Goal: Find specific page/section: Find specific page/section

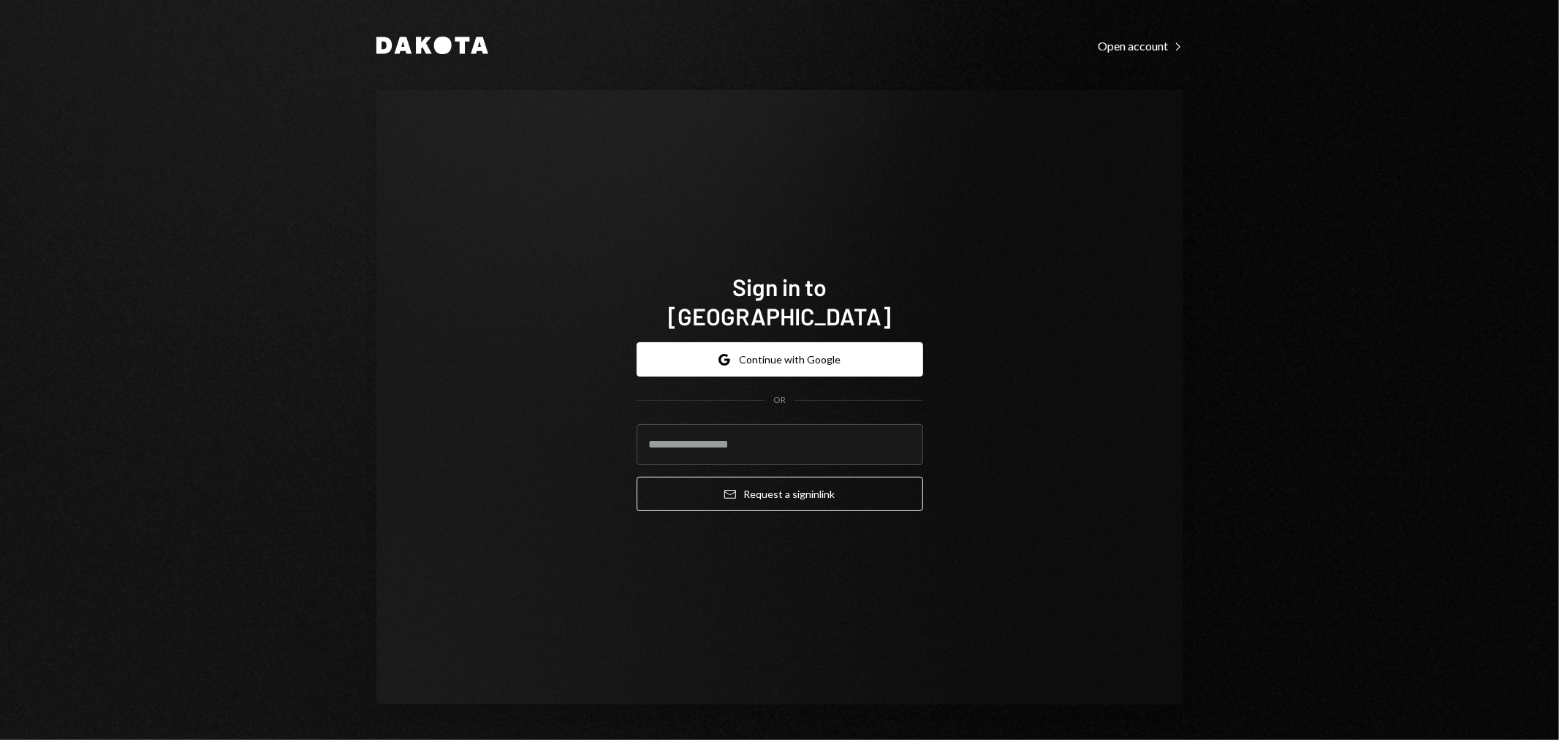
type input "**********"
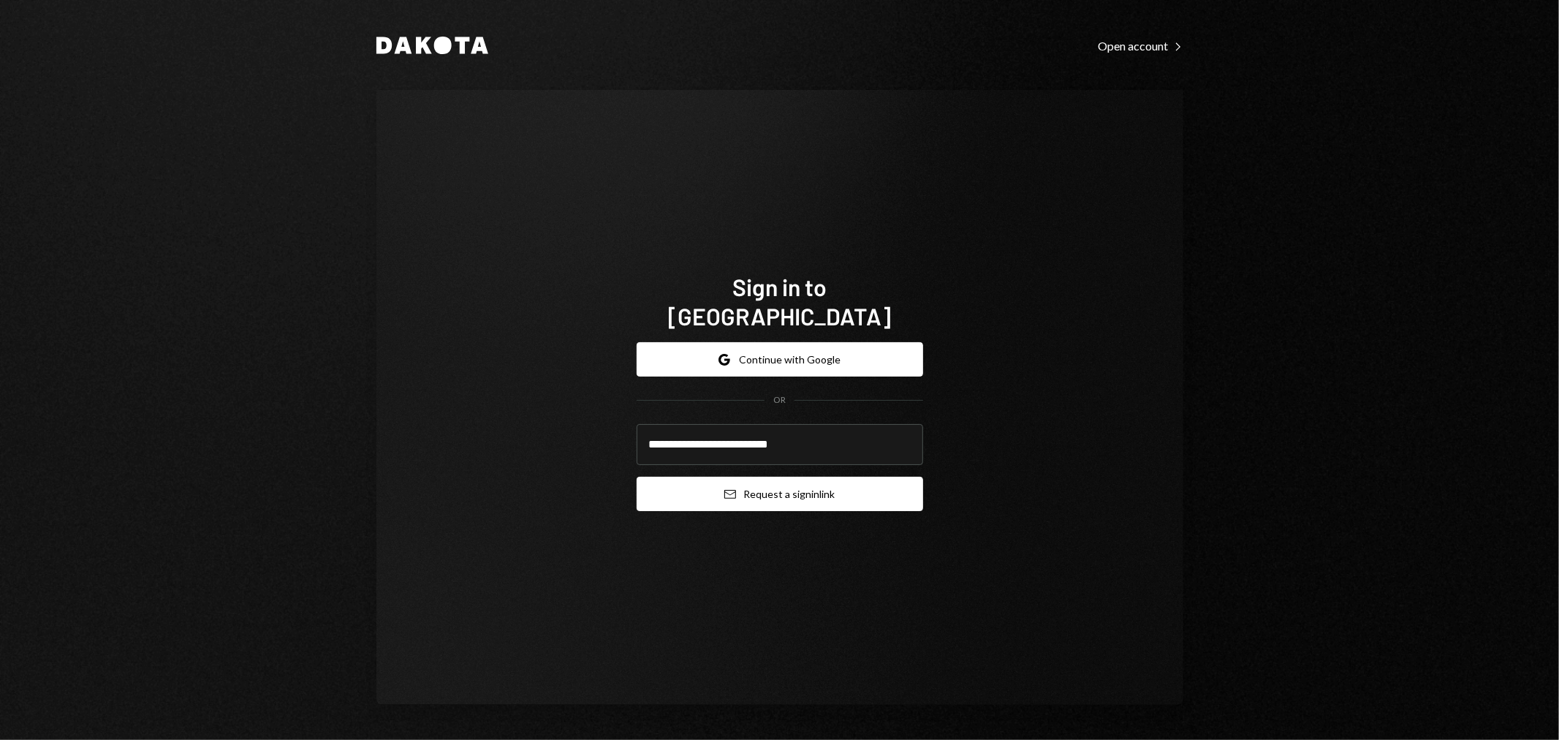
click at [755, 485] on button "Email Request a sign in link" at bounding box center [780, 494] width 286 height 34
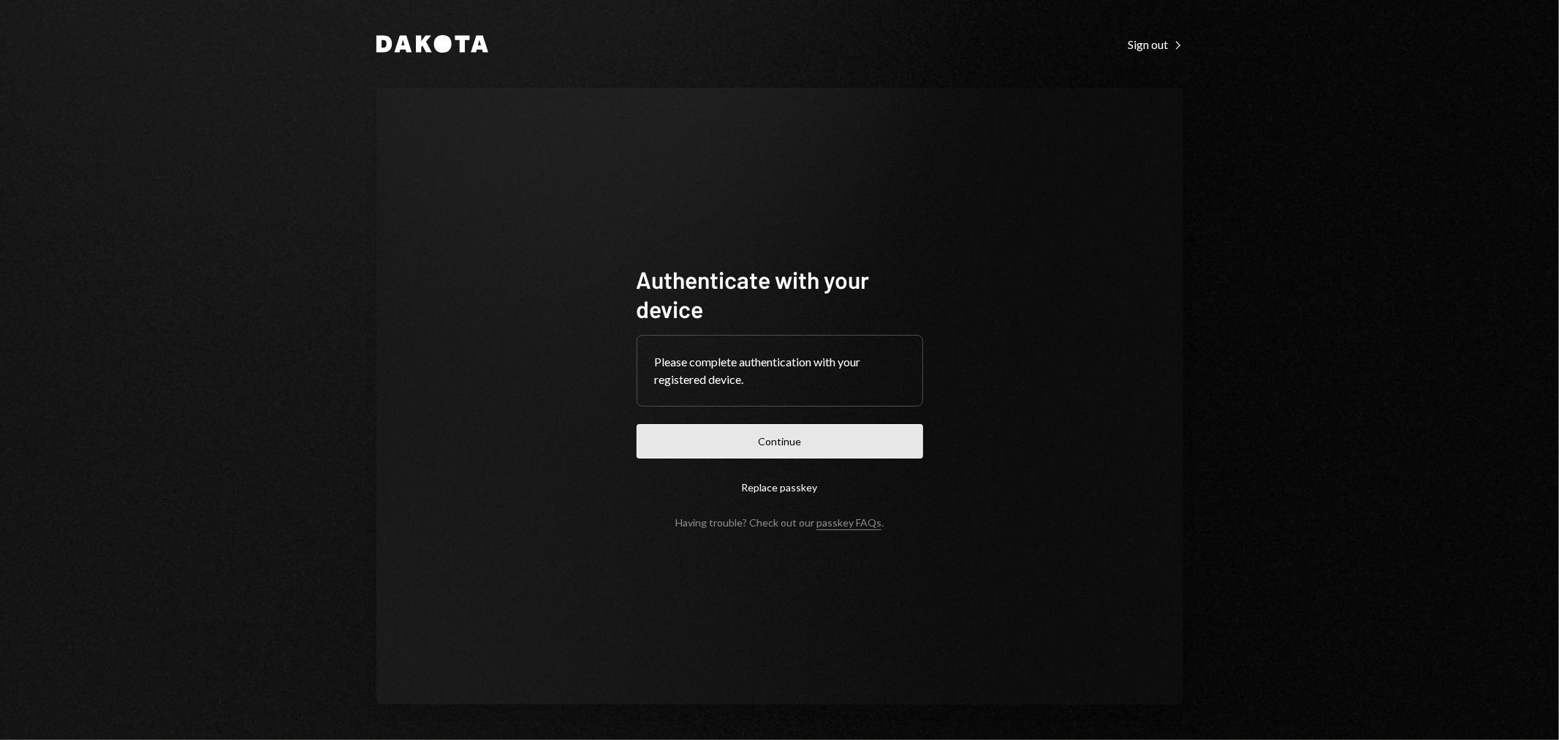
click at [813, 427] on button "Continue" at bounding box center [780, 441] width 286 height 34
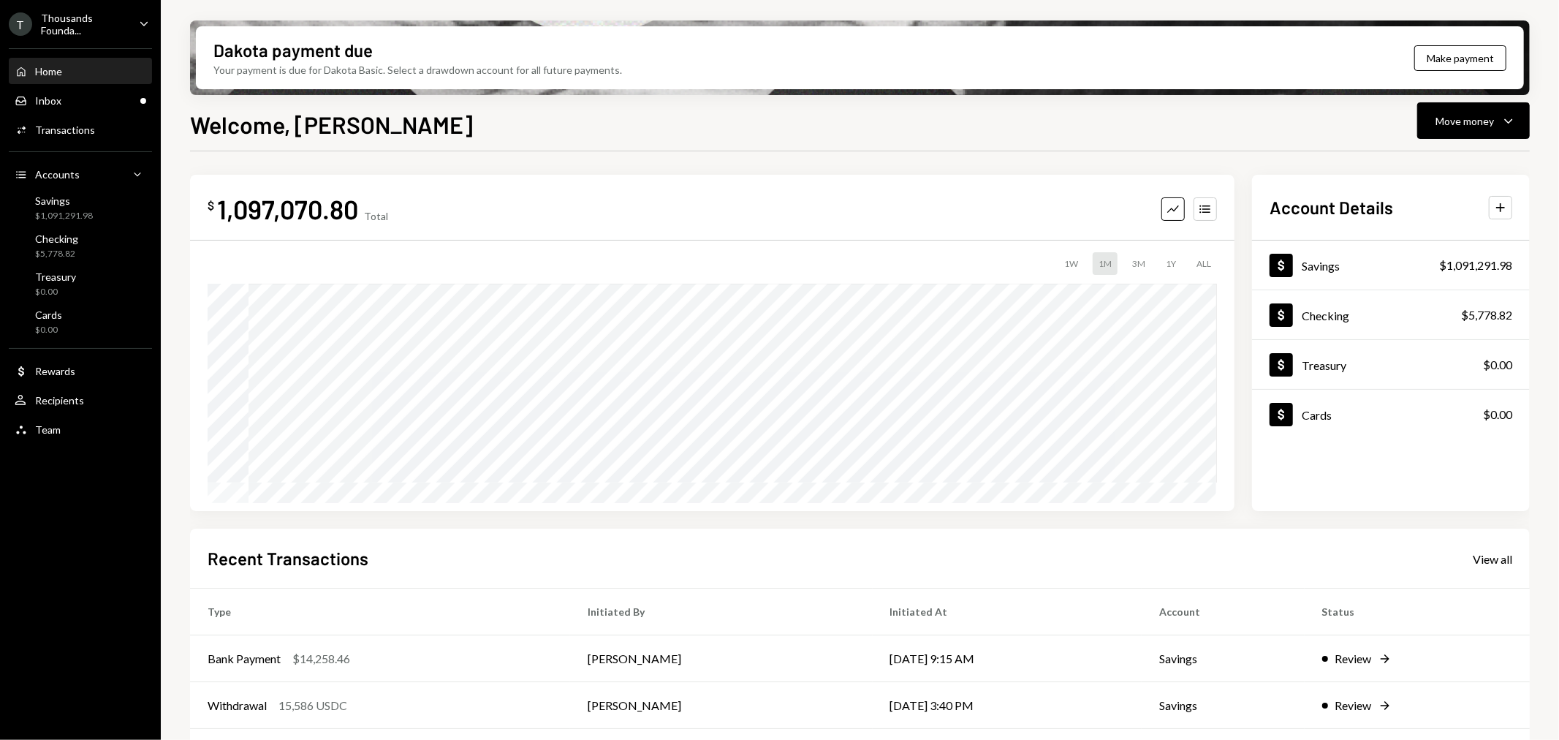
click at [107, 23] on div "Thousands Founda..." at bounding box center [84, 24] width 86 height 25
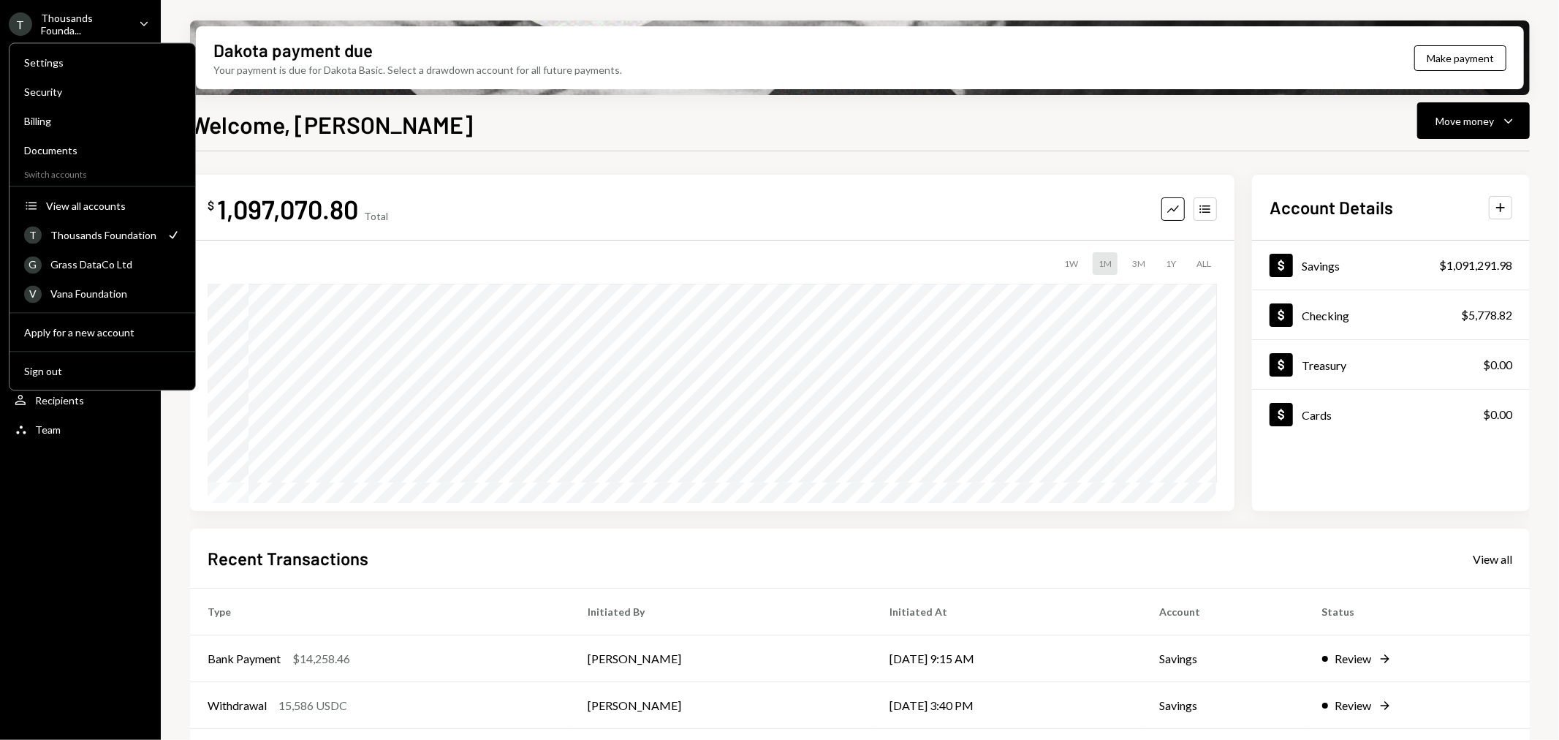
click at [108, 221] on div "T Thousands Foundation Check" at bounding box center [102, 234] width 174 height 26
click at [101, 205] on div "View all accounts" at bounding box center [113, 206] width 134 height 12
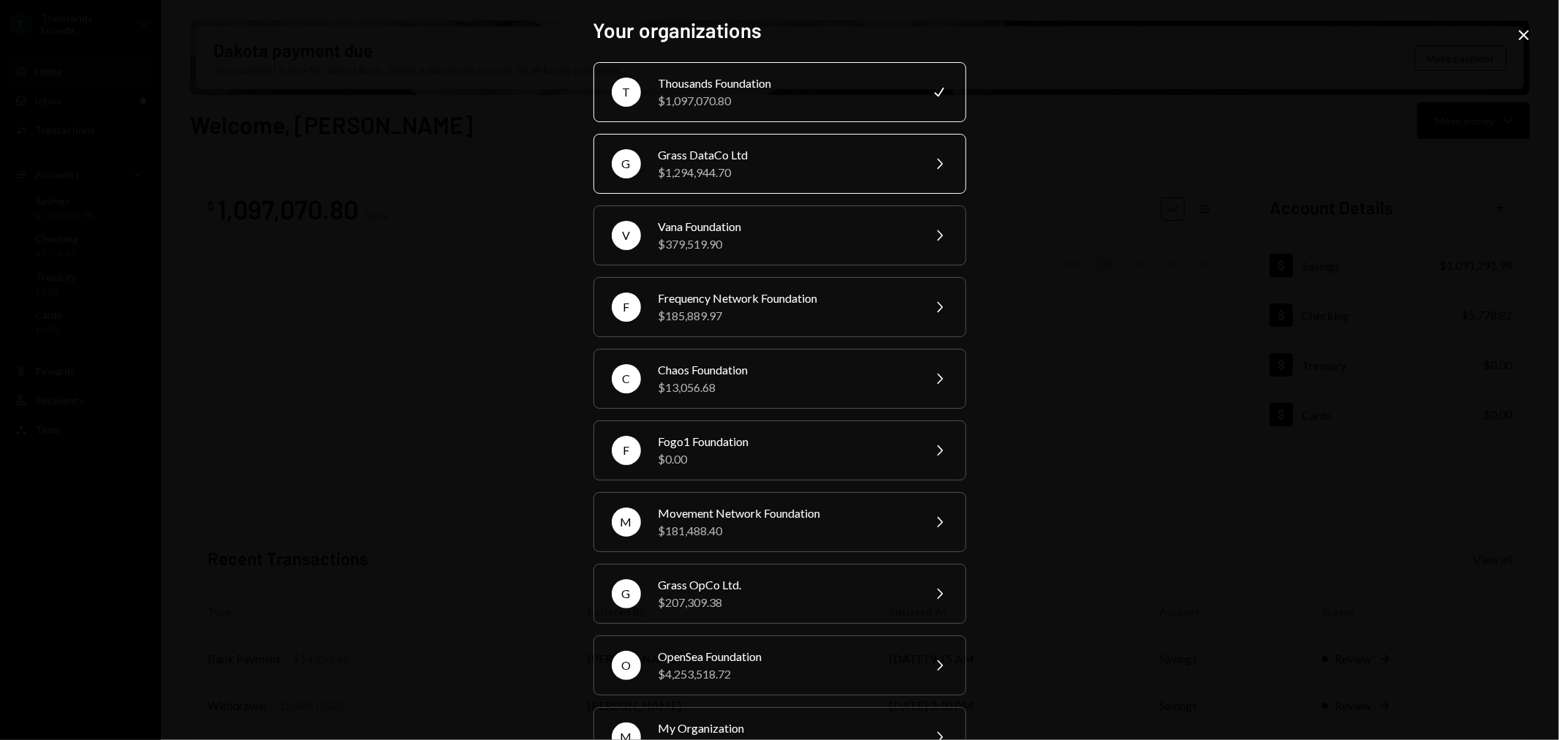
click at [692, 161] on div "Grass DataCo Ltd" at bounding box center [785, 155] width 254 height 18
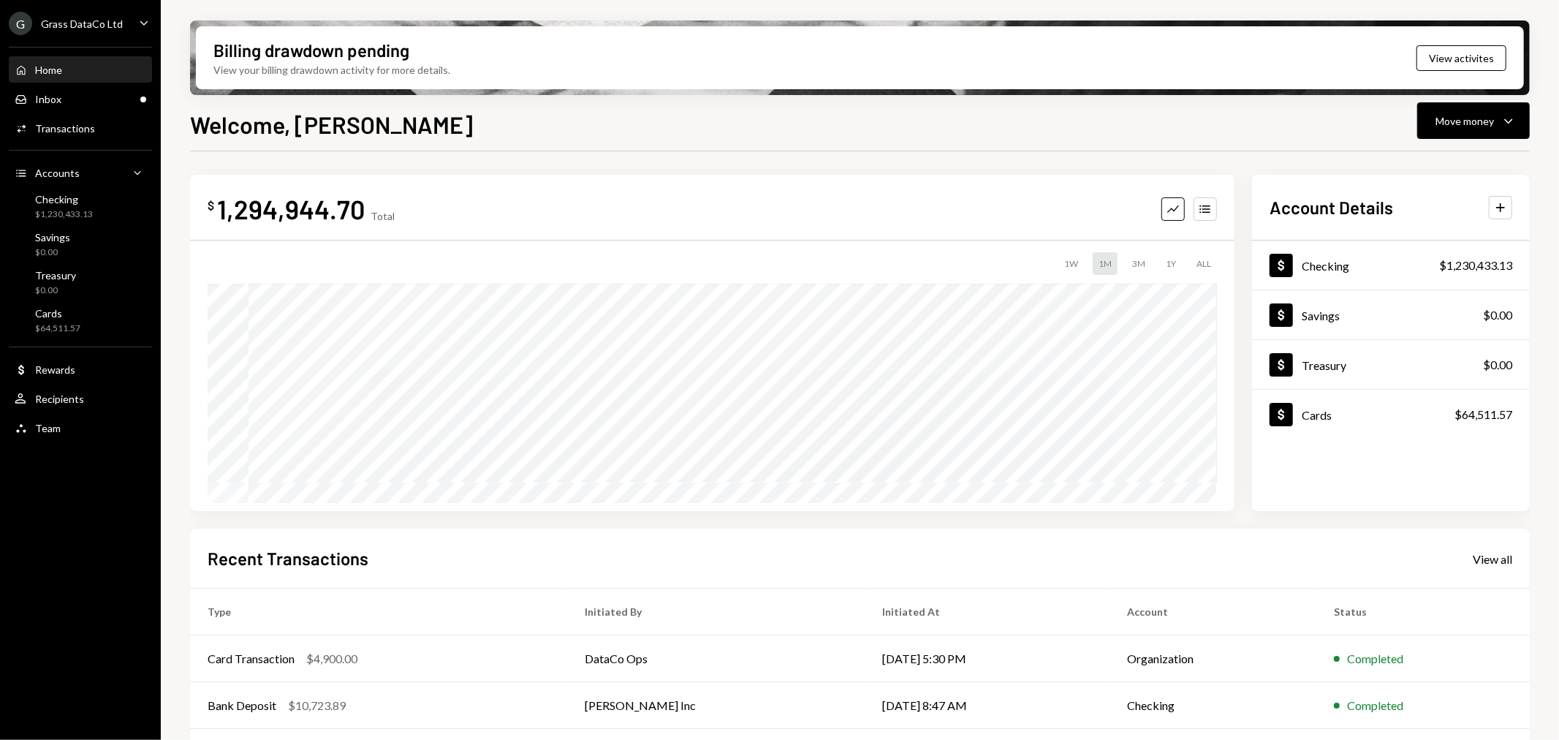
click at [90, 20] on div "Grass DataCo Ltd" at bounding box center [82, 24] width 82 height 12
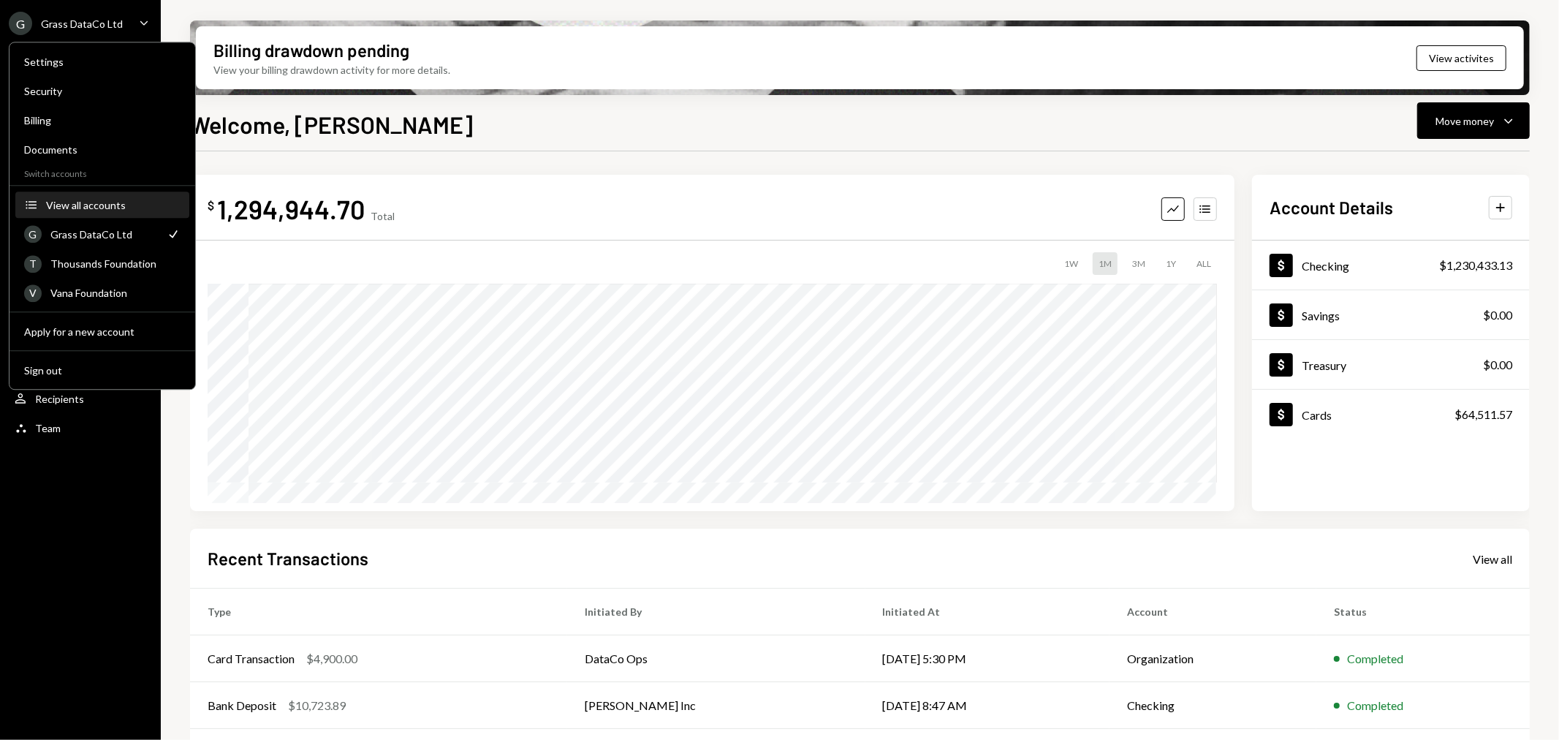
click at [112, 213] on button "Accounts View all accounts" at bounding box center [102, 205] width 174 height 26
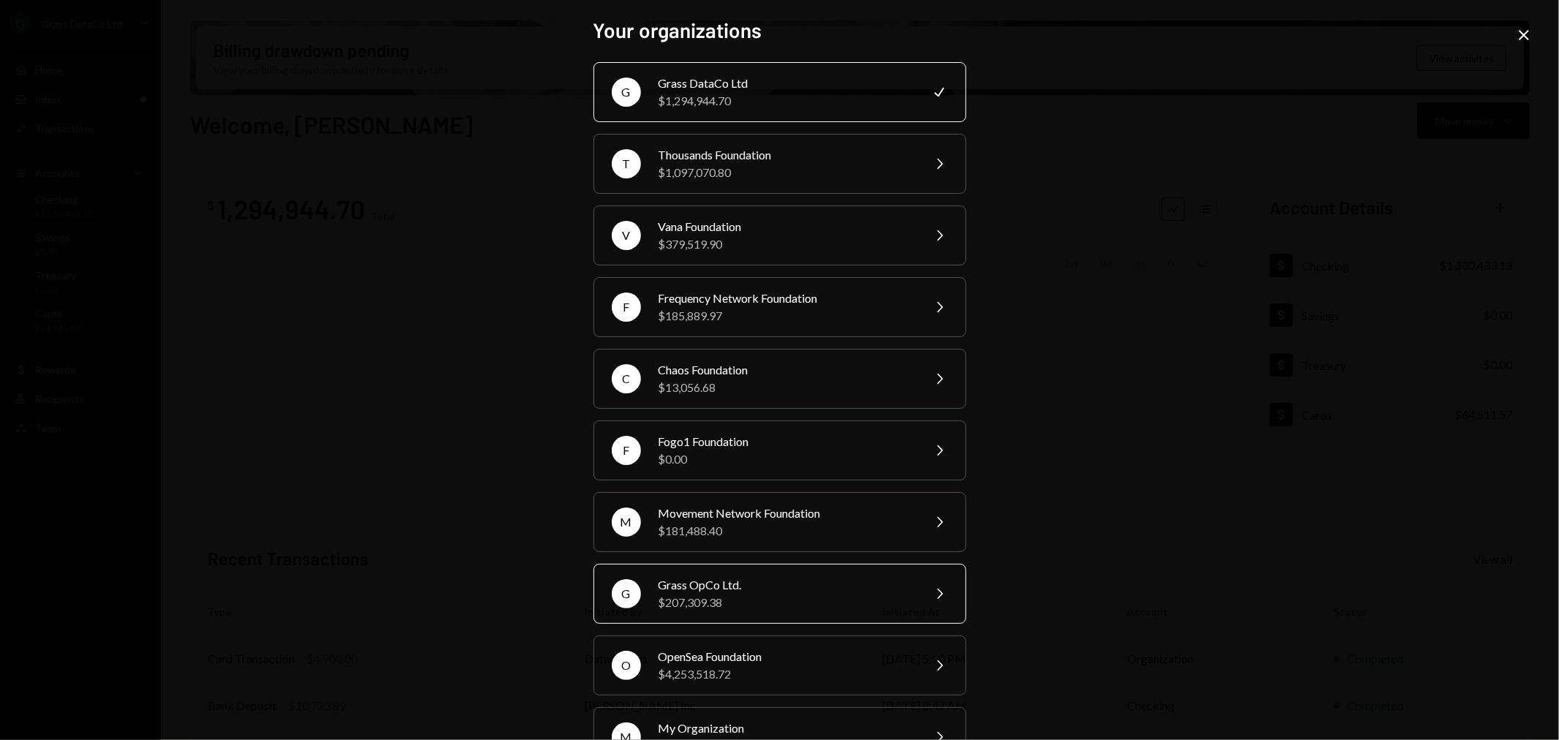
click at [680, 572] on div "G Grass OpCo Ltd. $207,309.38 Chevron Right" at bounding box center [779, 593] width 373 height 60
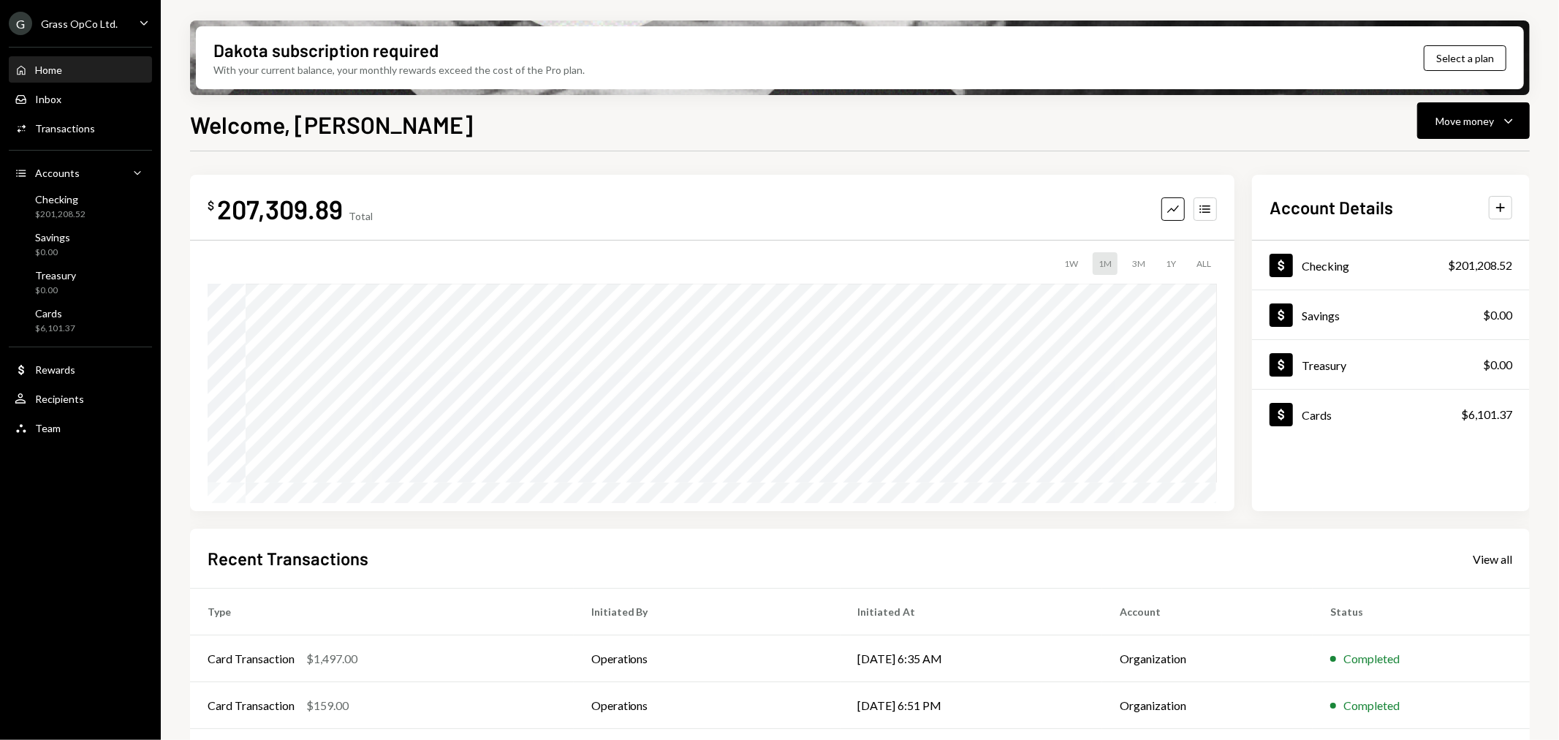
click at [99, 18] on div "Grass OpCo Ltd." at bounding box center [79, 24] width 77 height 12
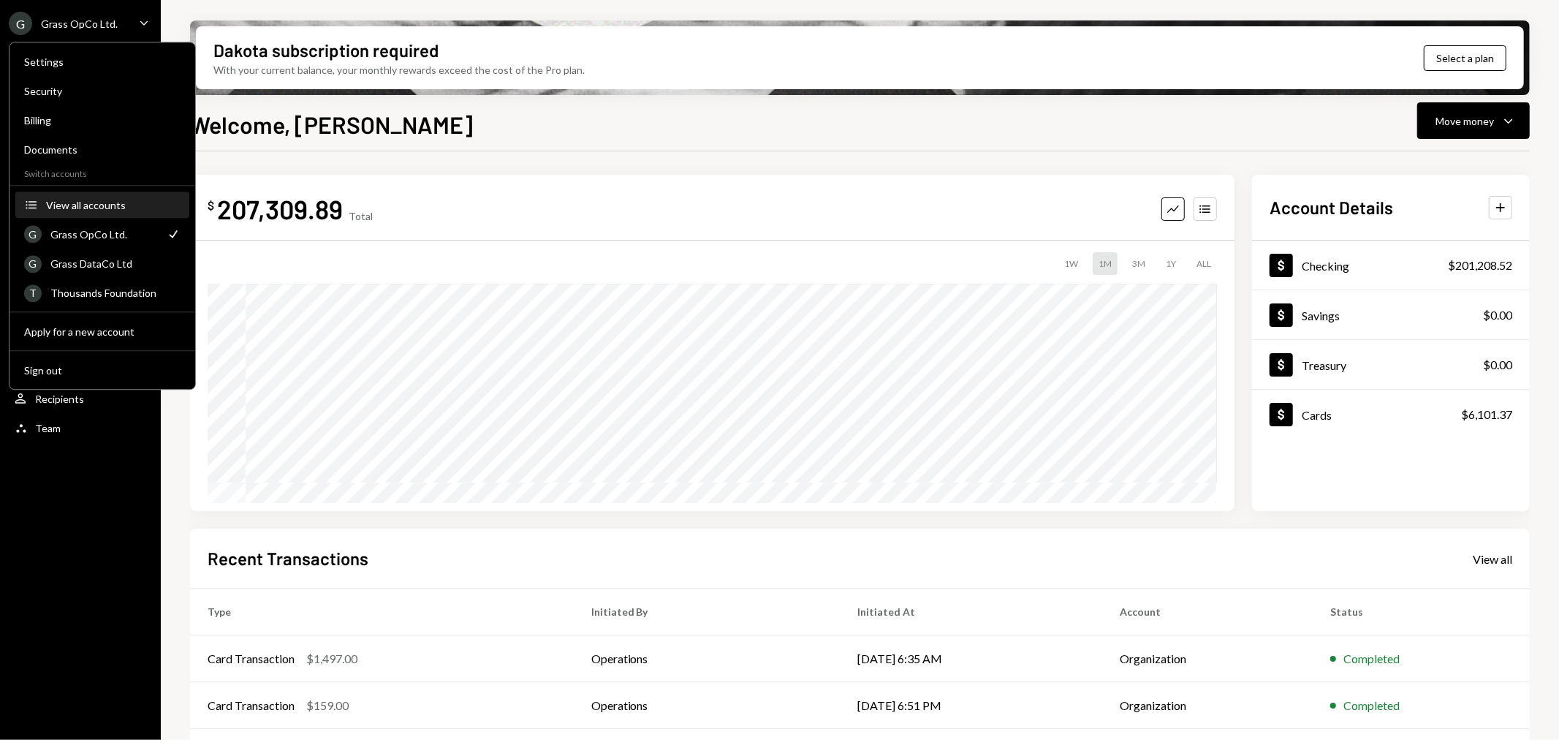
click at [98, 205] on div "View all accounts" at bounding box center [113, 205] width 134 height 12
